Goal: Transaction & Acquisition: Purchase product/service

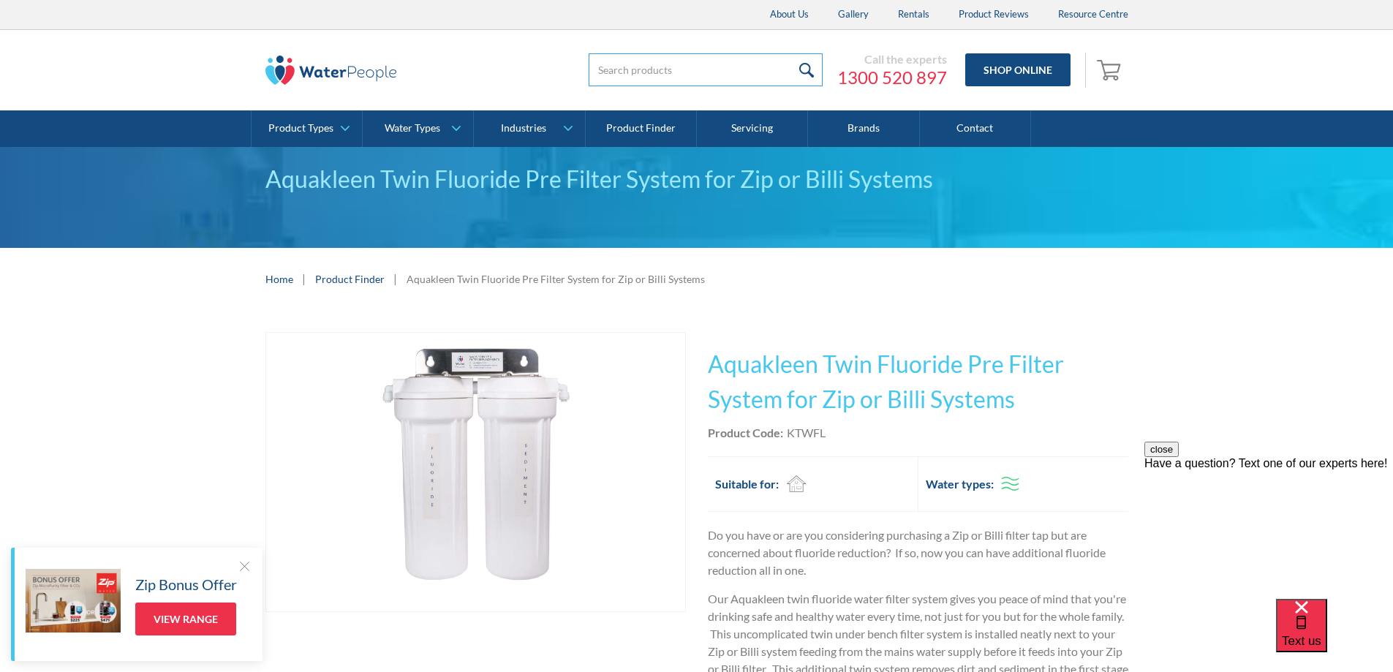
click at [644, 71] on input "search" at bounding box center [706, 69] width 234 height 33
type input "pbc15"
click at [812, 68] on input "submit" at bounding box center [806, 69] width 31 height 33
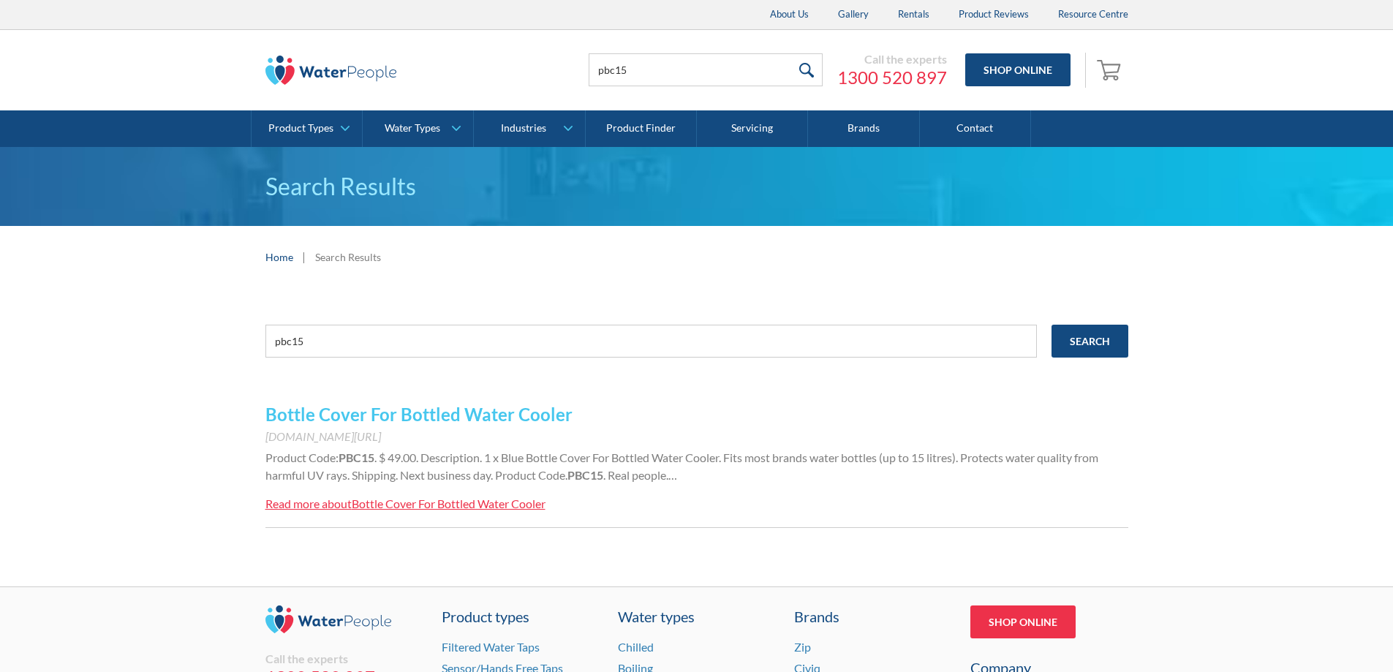
click at [505, 412] on link "Bottle Cover For Bottled Water Cooler" at bounding box center [418, 414] width 307 height 21
click at [529, 413] on link "Bottle Cover For Bottled Water Cooler" at bounding box center [418, 414] width 307 height 21
